Goal: Task Accomplishment & Management: Use online tool/utility

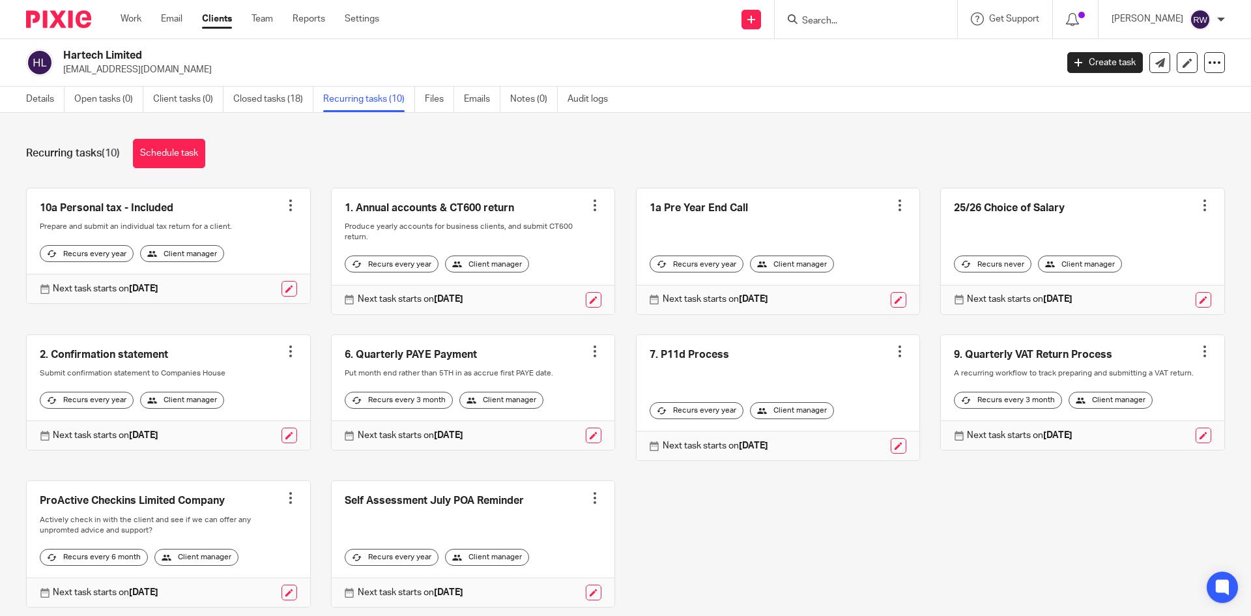
click at [818, 18] on input "Search" at bounding box center [859, 22] width 117 height 12
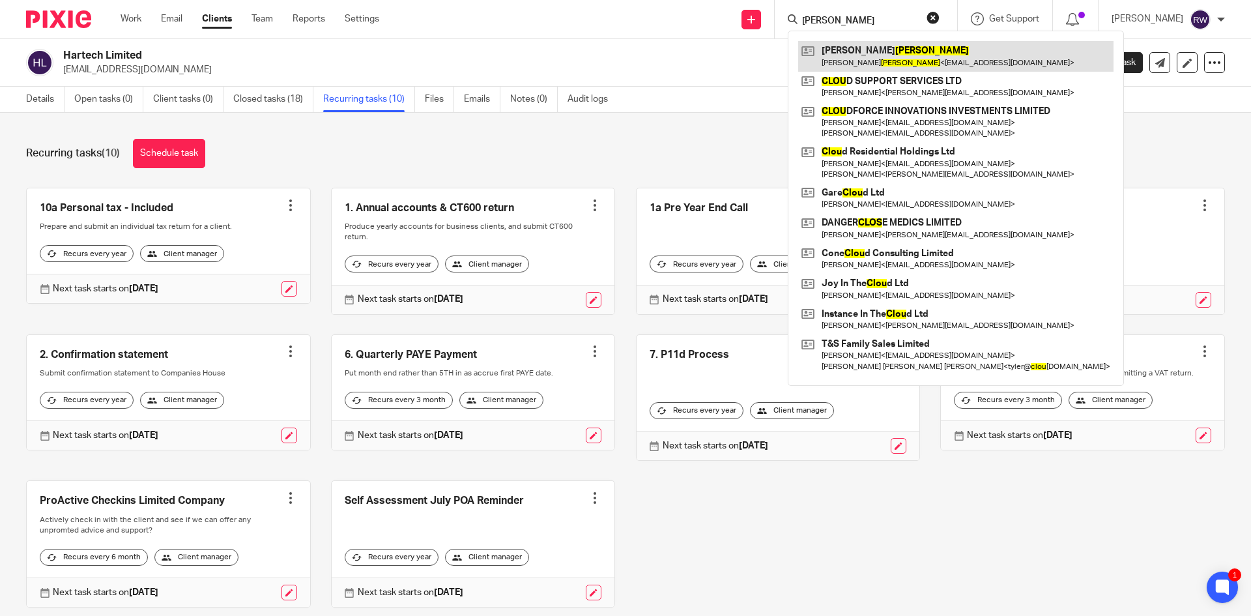
type input "clow"
click at [881, 63] on link at bounding box center [955, 56] width 315 height 30
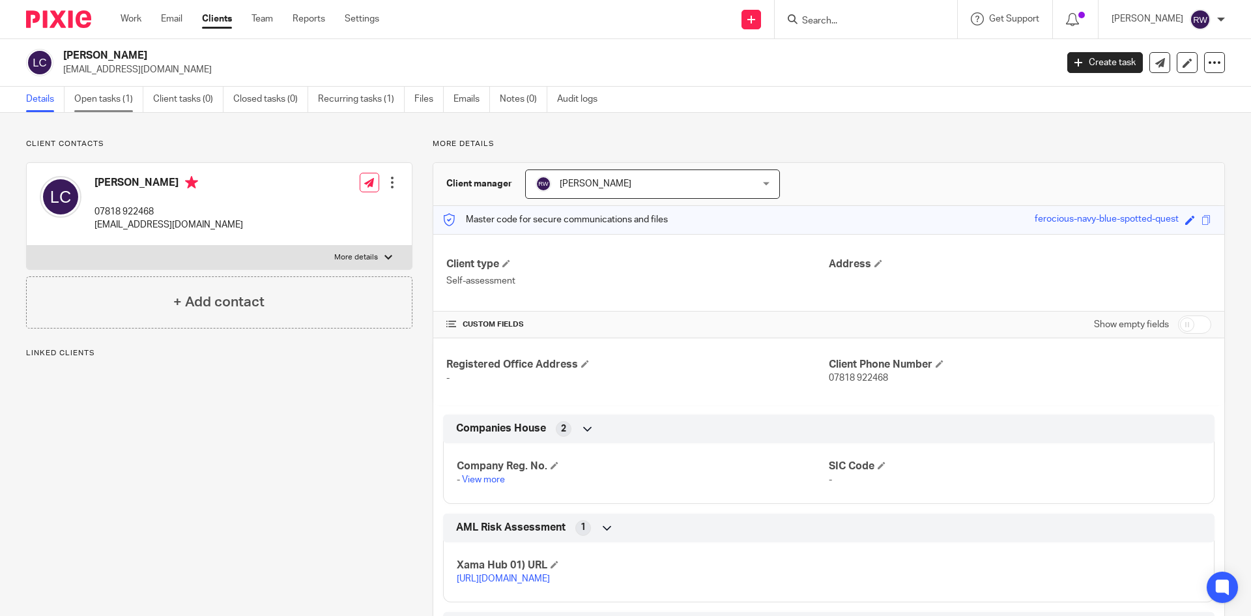
click at [125, 91] on link "Open tasks (1)" at bounding box center [108, 99] width 69 height 25
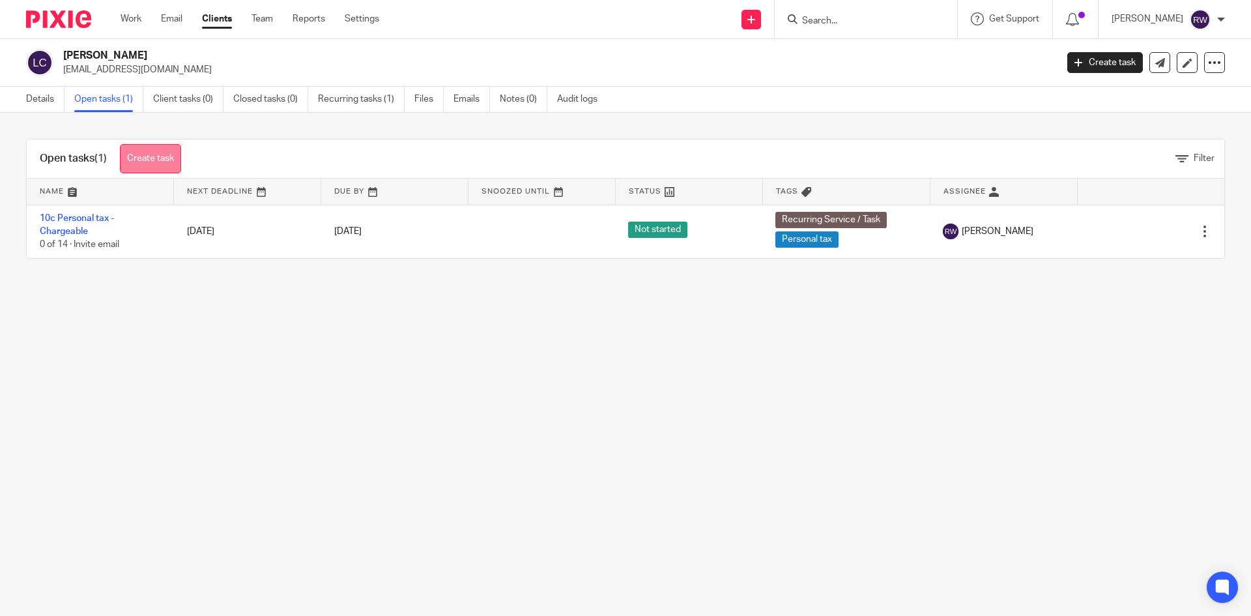
click at [136, 147] on link "Create task" at bounding box center [150, 158] width 61 height 29
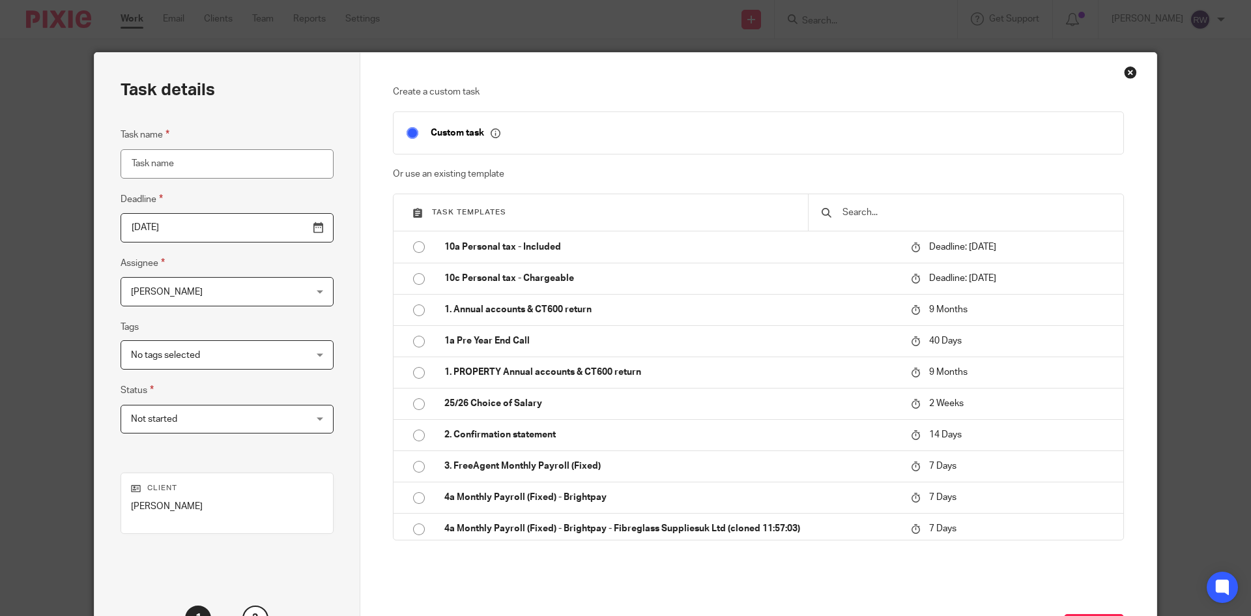
click at [881, 218] on input "text" at bounding box center [975, 212] width 269 height 14
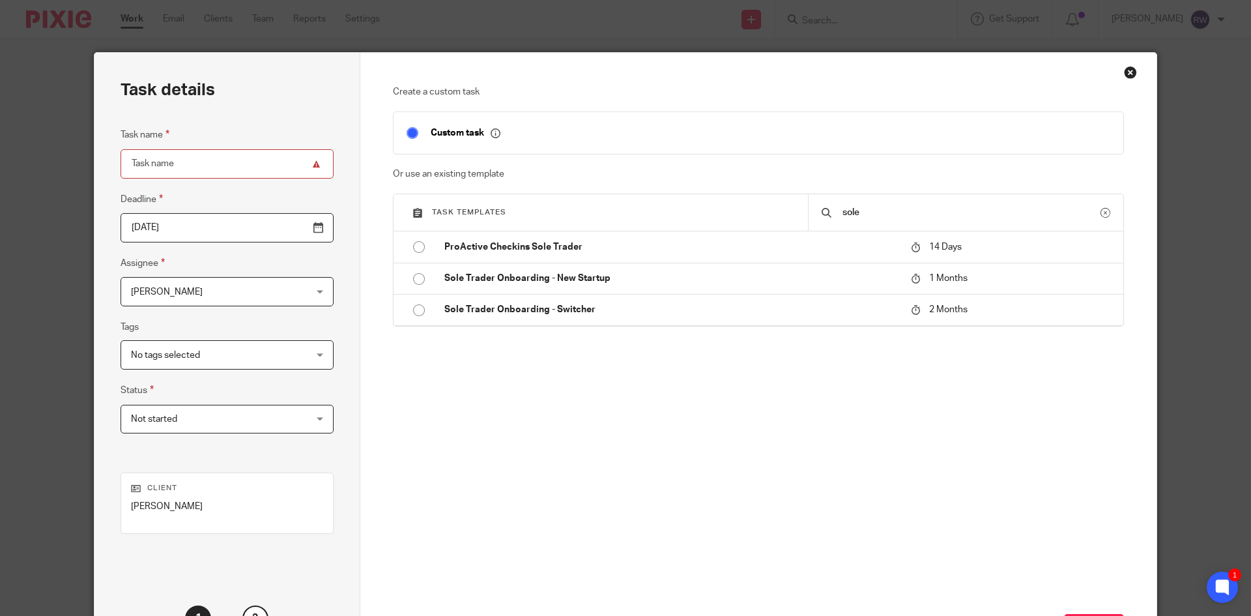
drag, startPoint x: 886, startPoint y: 216, endPoint x: 799, endPoint y: 211, distance: 86.8
click at [799, 211] on div "Task templates sole" at bounding box center [759, 212] width 730 height 37
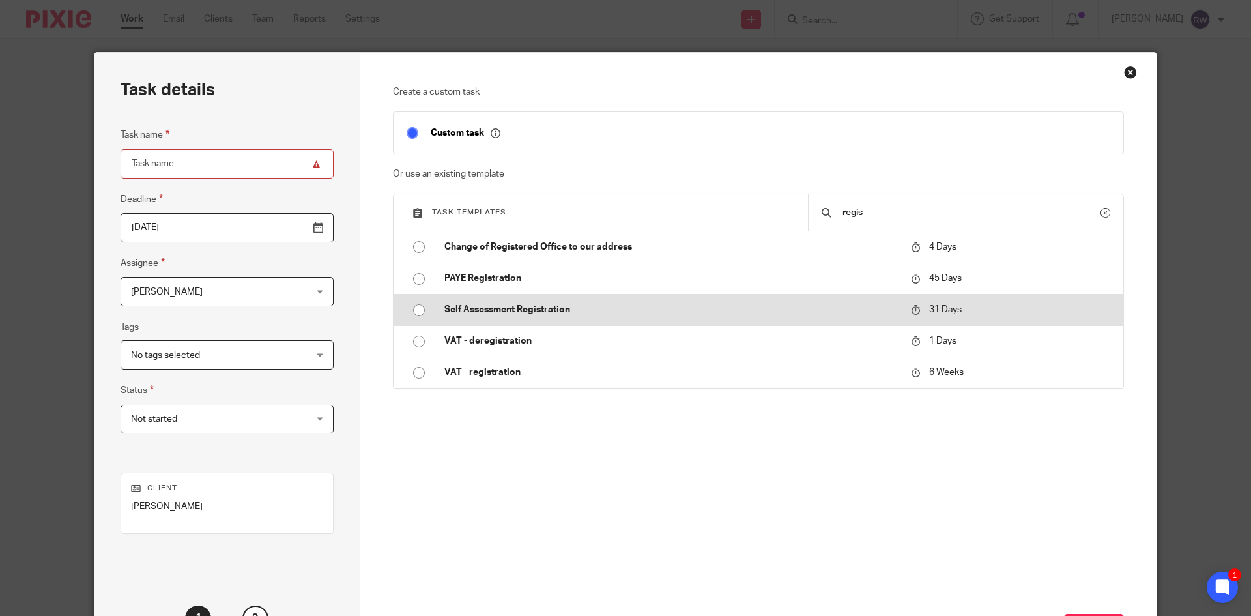
type input "regis"
click at [517, 309] on p "Self Assessment Registration" at bounding box center [671, 309] width 454 height 13
type input "[DATE]"
type input "Self Assessment Registration"
checkbox input "false"
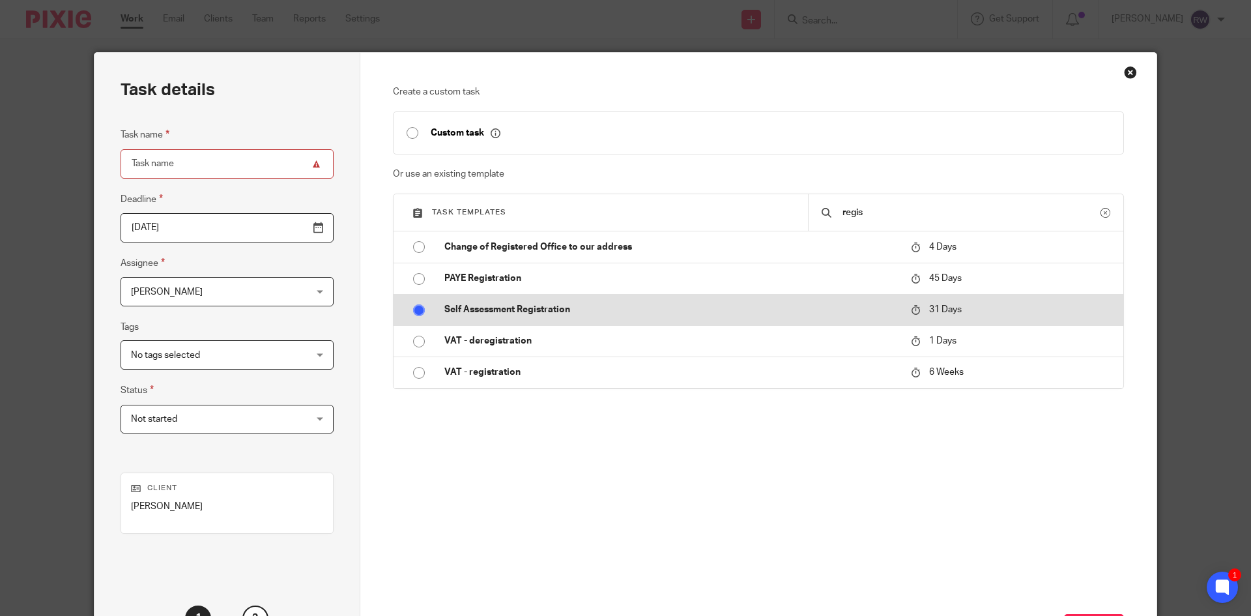
radio input "true"
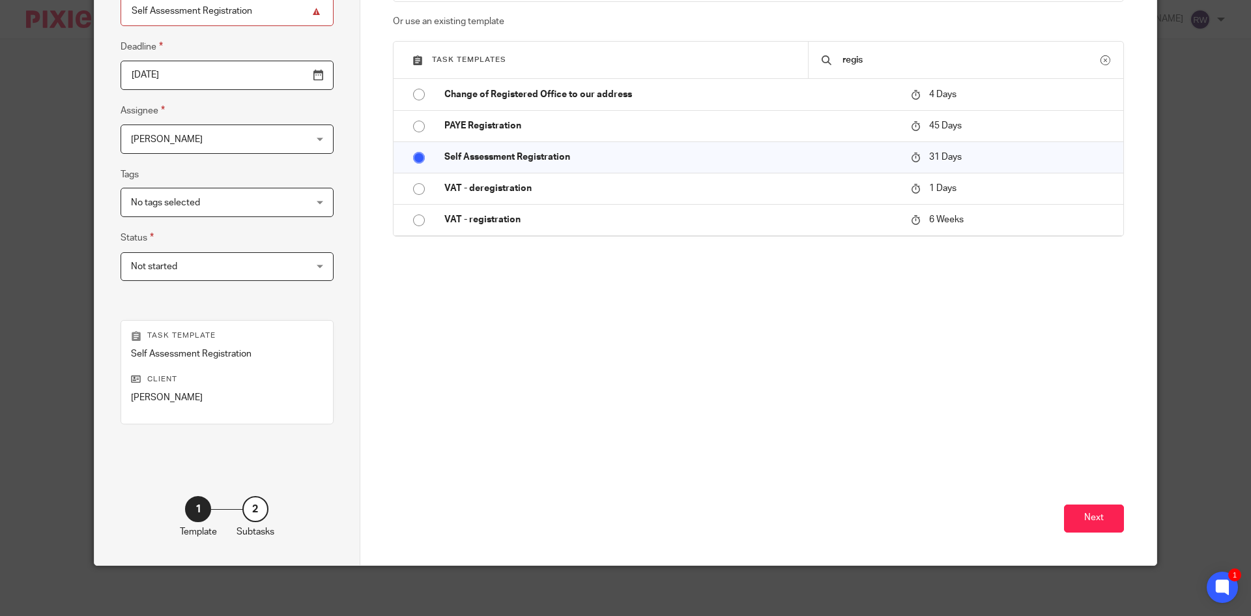
scroll to position [154, 0]
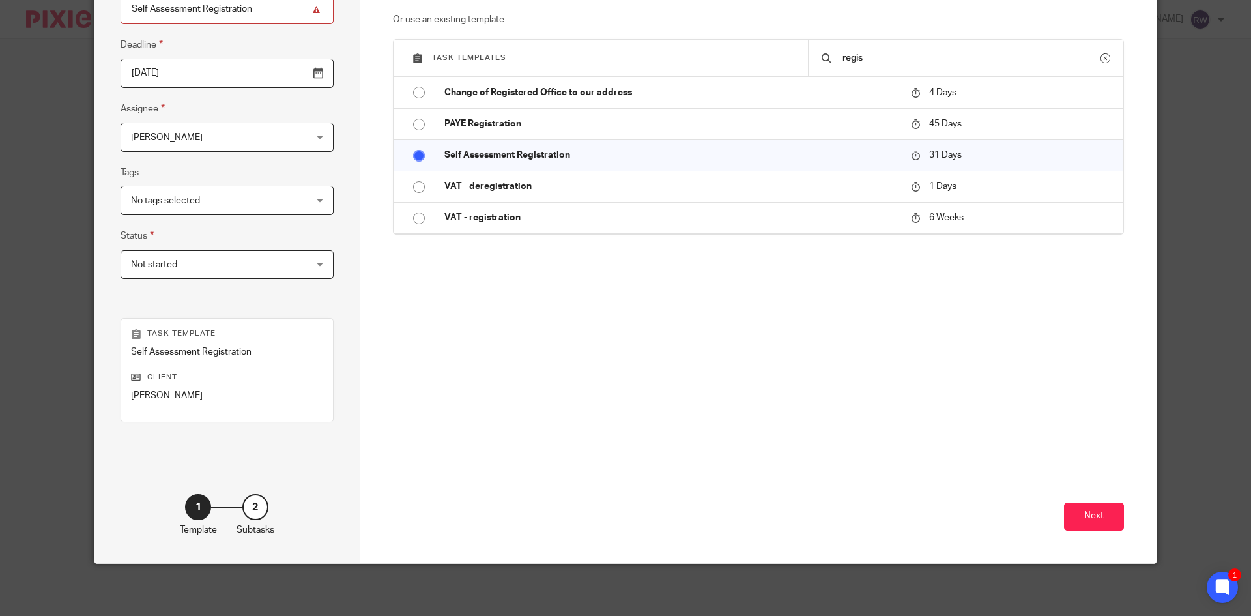
click at [1065, 497] on div "Next" at bounding box center [759, 469] width 732 height 188
click at [1086, 514] on button "Next" at bounding box center [1094, 516] width 60 height 28
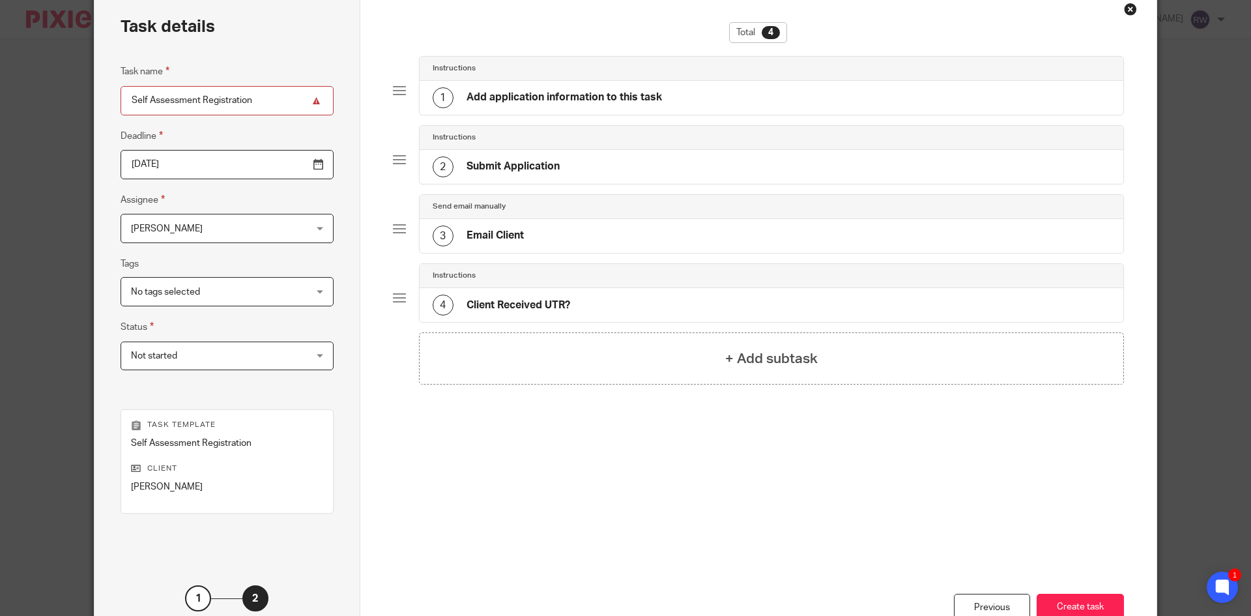
scroll to position [0, 0]
